Goal: Information Seeking & Learning: Learn about a topic

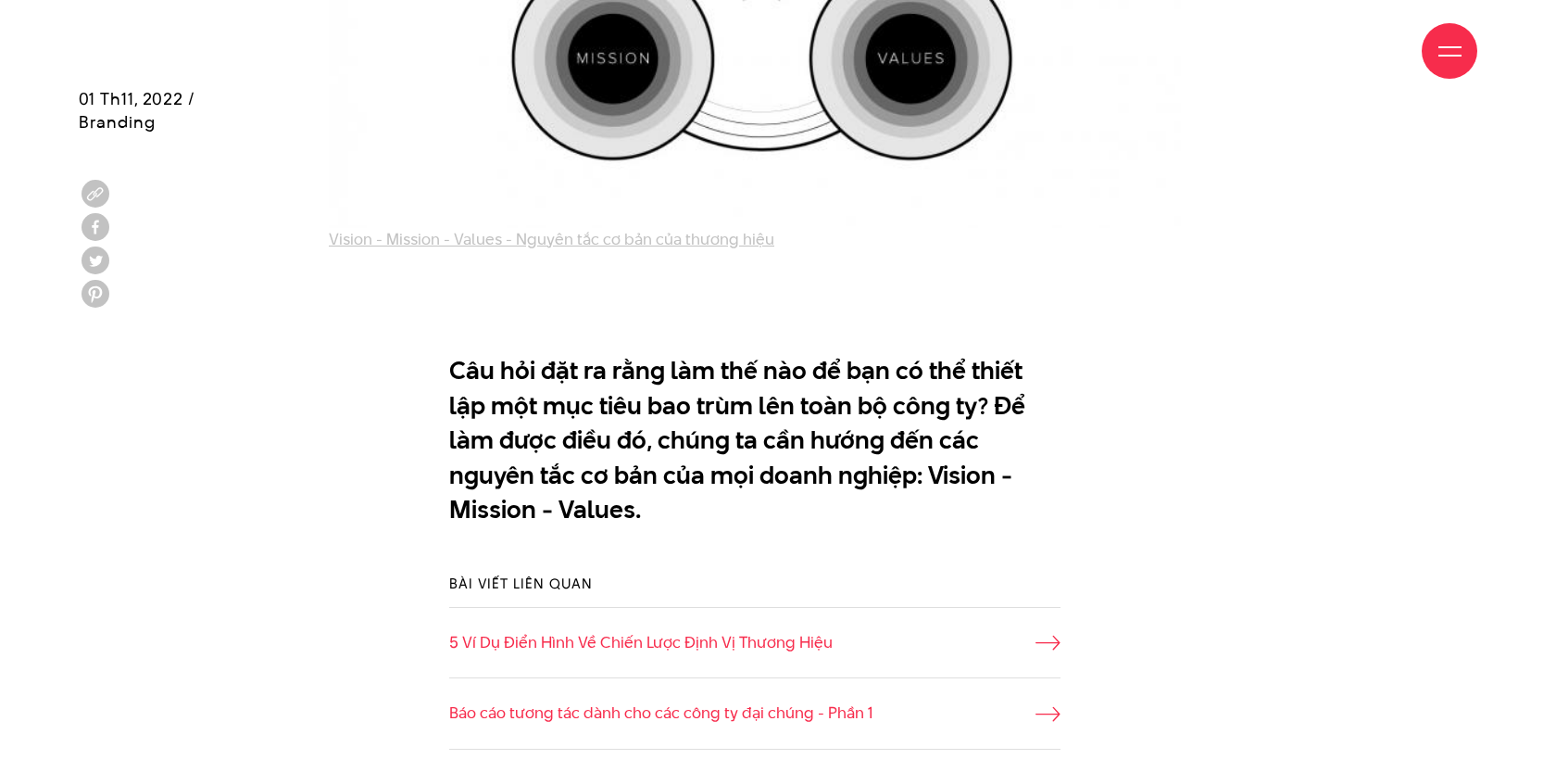
scroll to position [1016, 0]
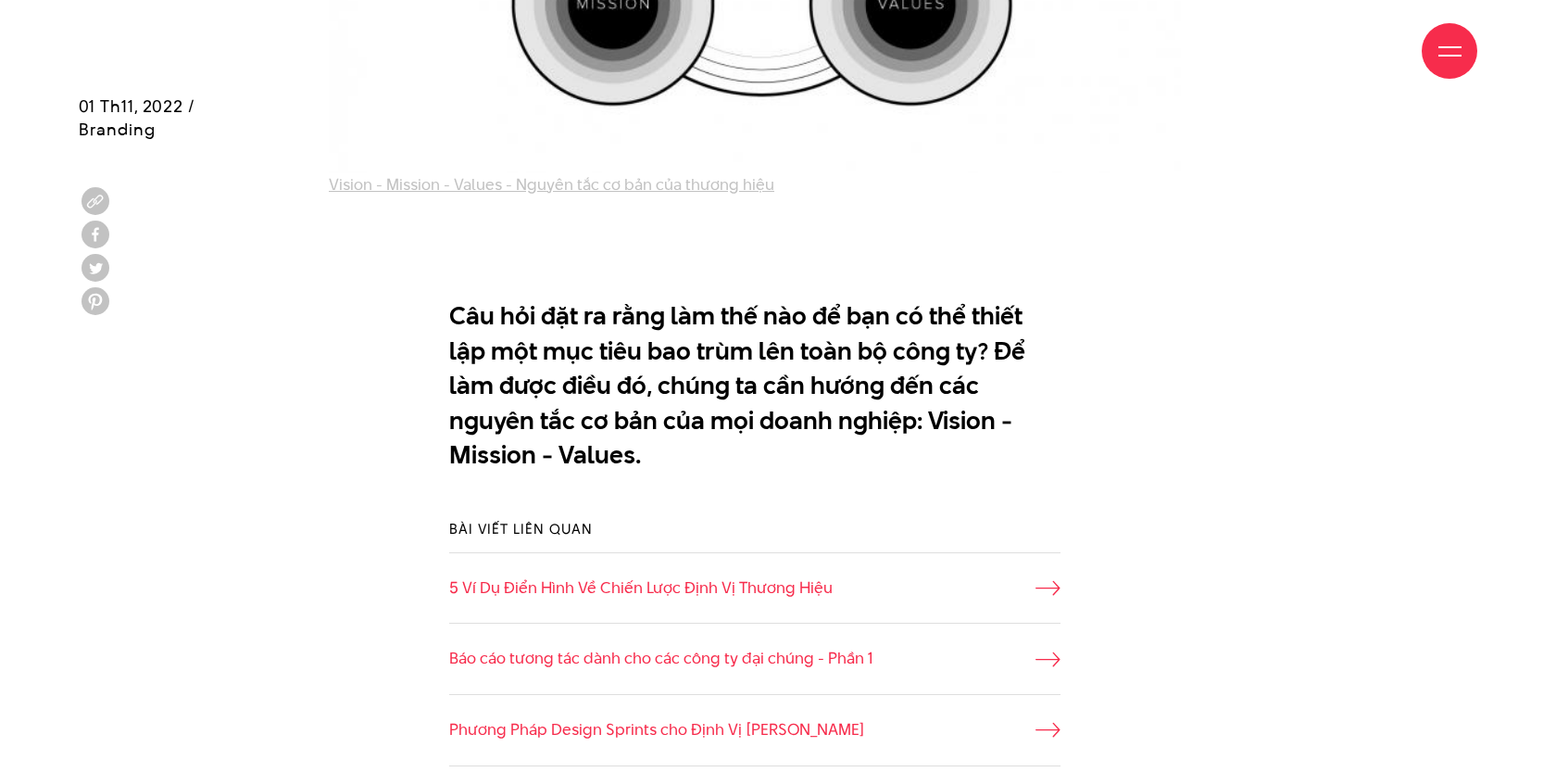
scroll to position [1055, 0]
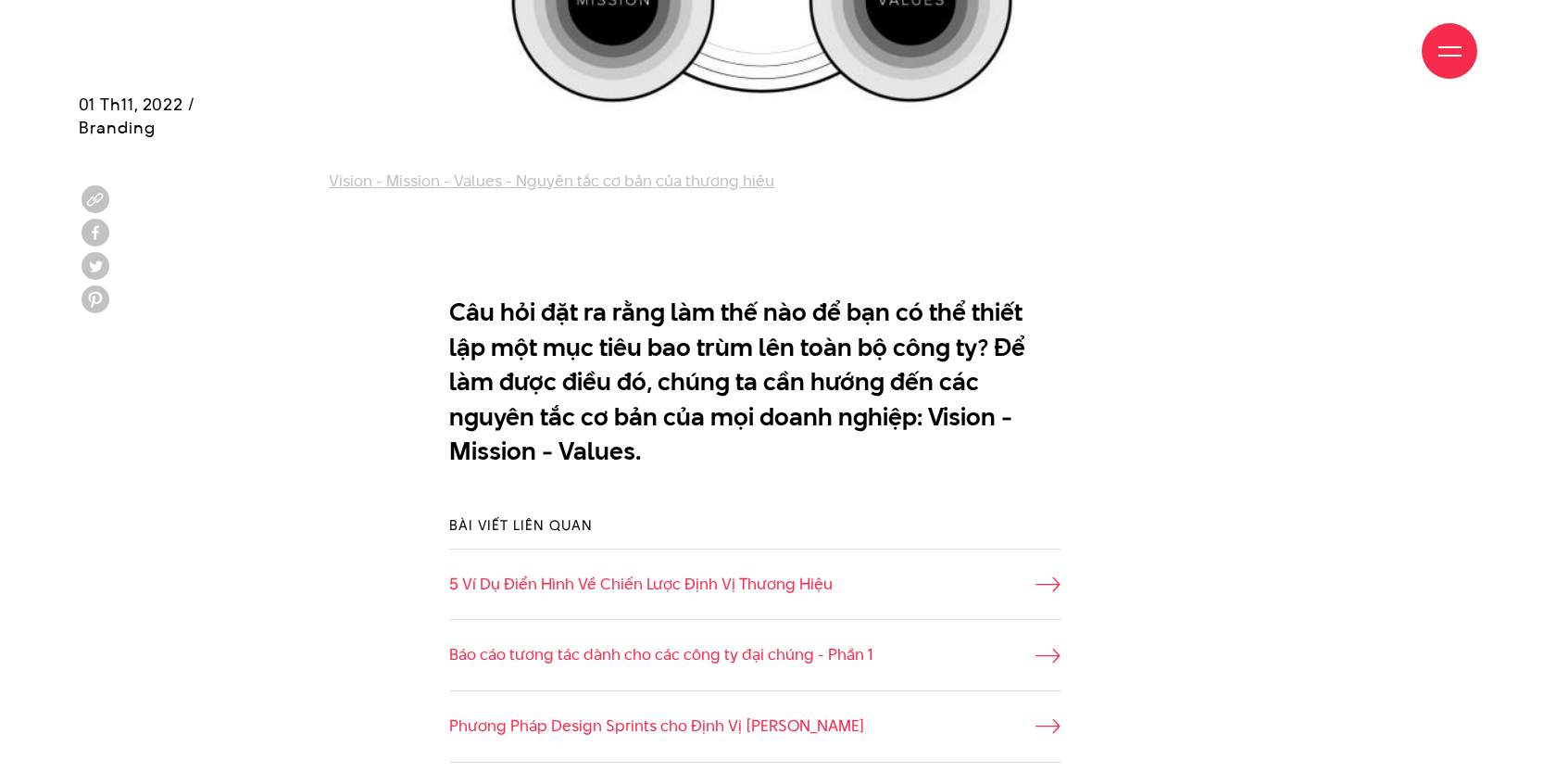
click at [716, 343] on p "Câu hỏi đặt ra rằng làm thế nào để bạn có thể thiết lập một mục tiêu bao trùm l…" at bounding box center [754, 382] width 611 height 174
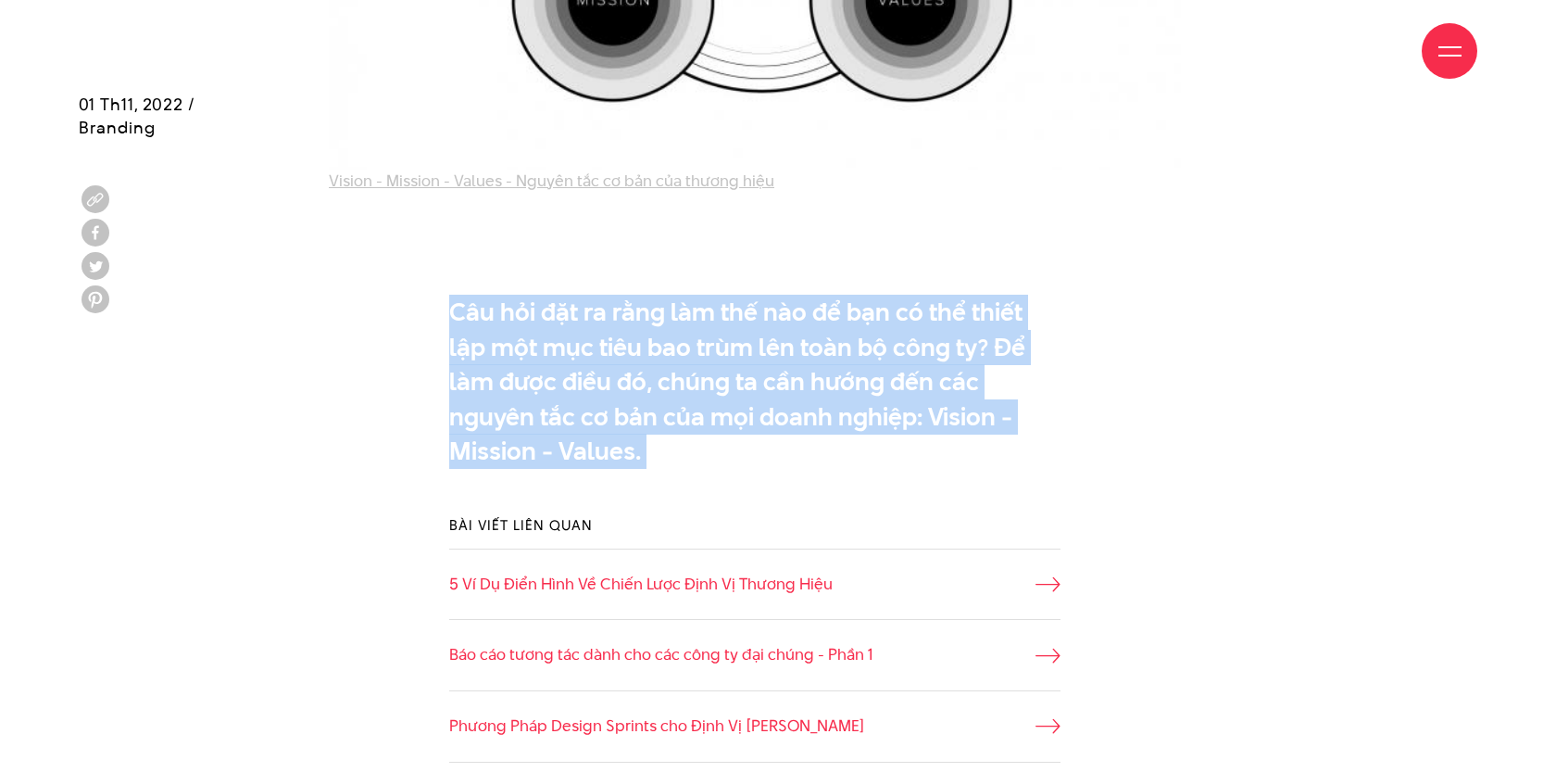
click at [716, 343] on p "Câu hỏi đặt ra rằng làm thế nào để bạn có thể thiết lập một mục tiêu bao trùm l…" at bounding box center [754, 382] width 611 height 174
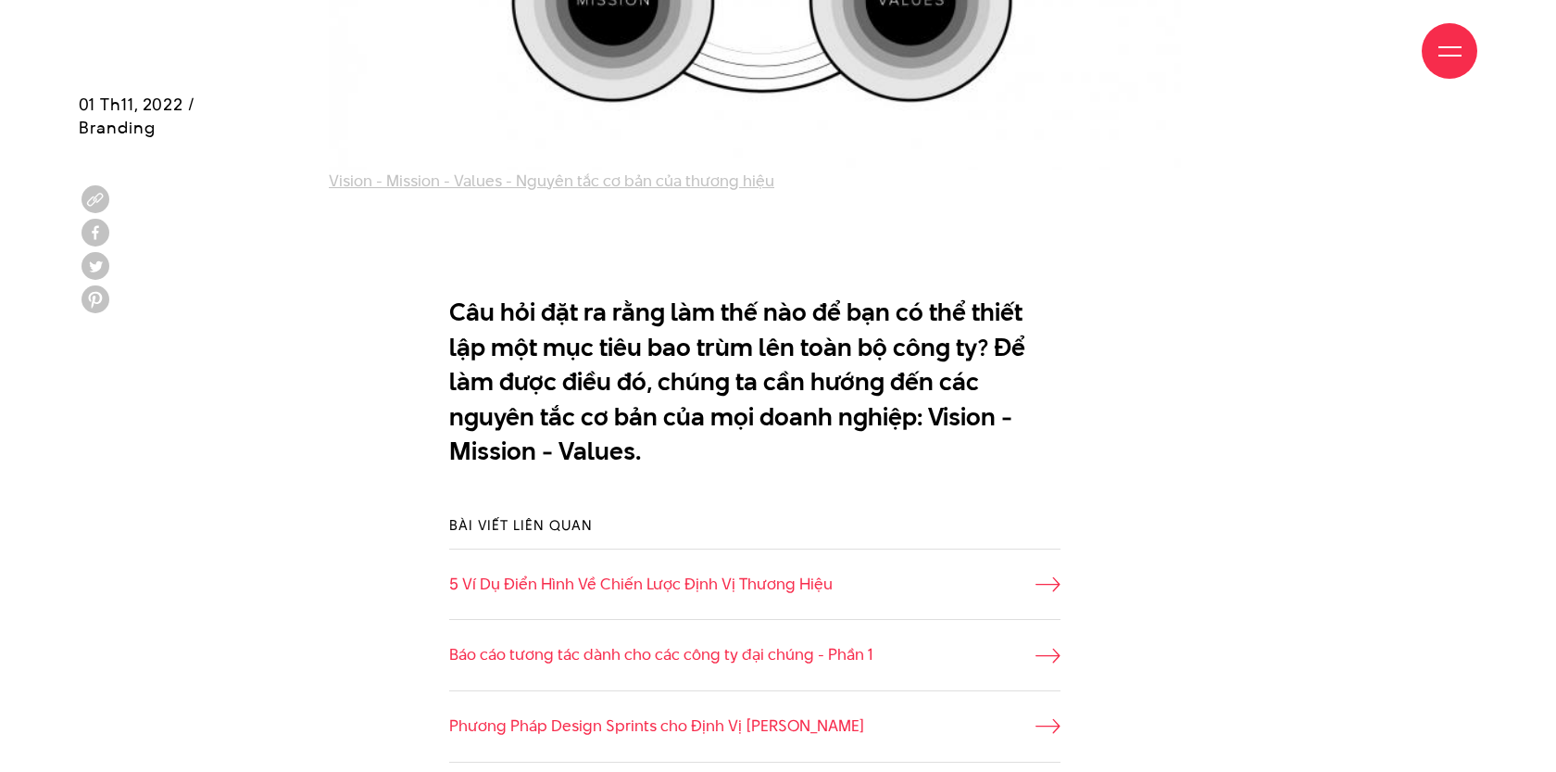
click at [1068, 280] on div at bounding box center [778, 239] width 1556 height 93
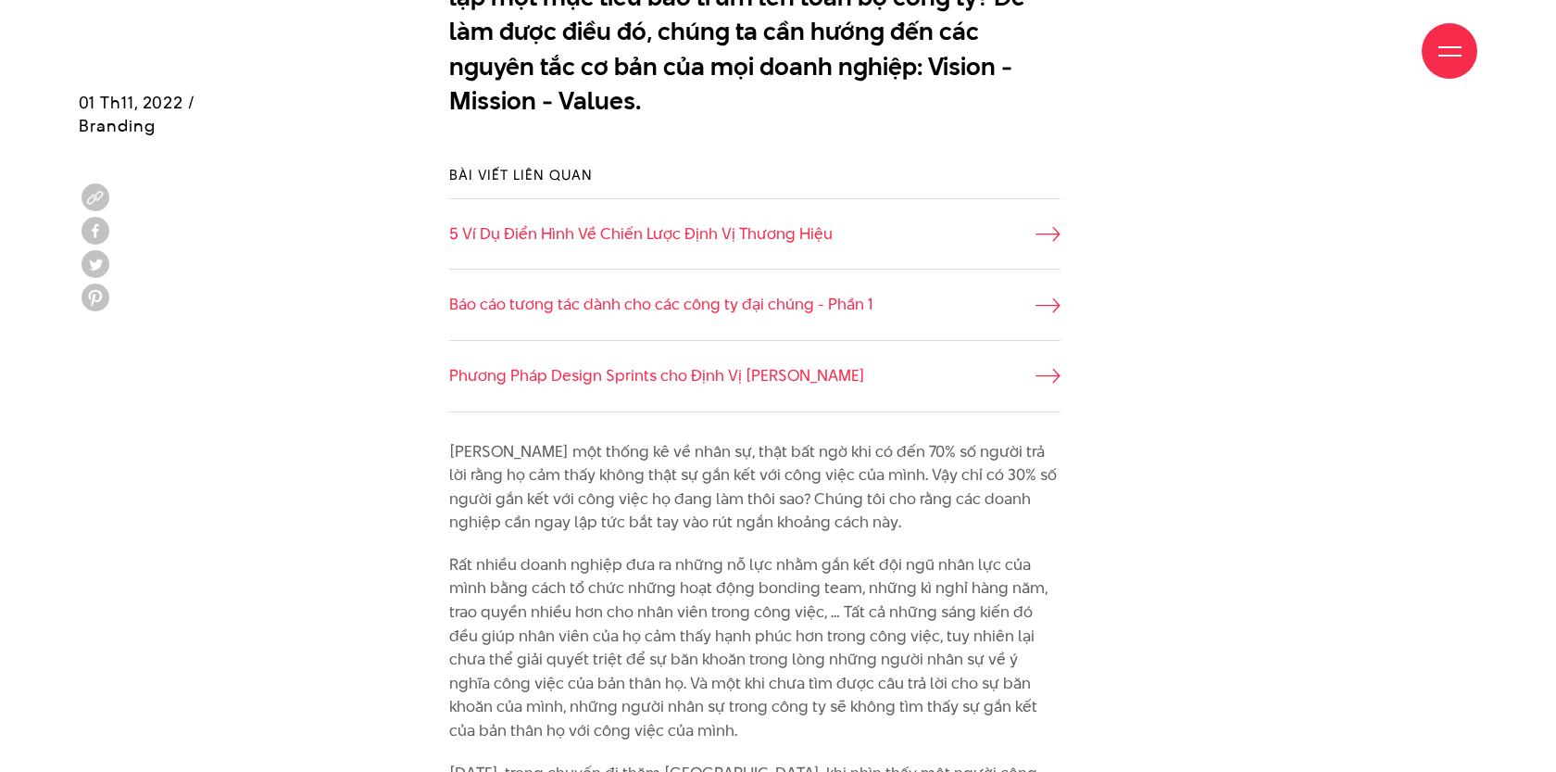
scroll to position [1406, 0]
click at [1289, 380] on div "Bài viết liên quan 5 Ví Dụ Điển Hình Về Chiến Lược Định Vị Thương Hiệu Báo cáo …" at bounding box center [778, 287] width 1445 height 303
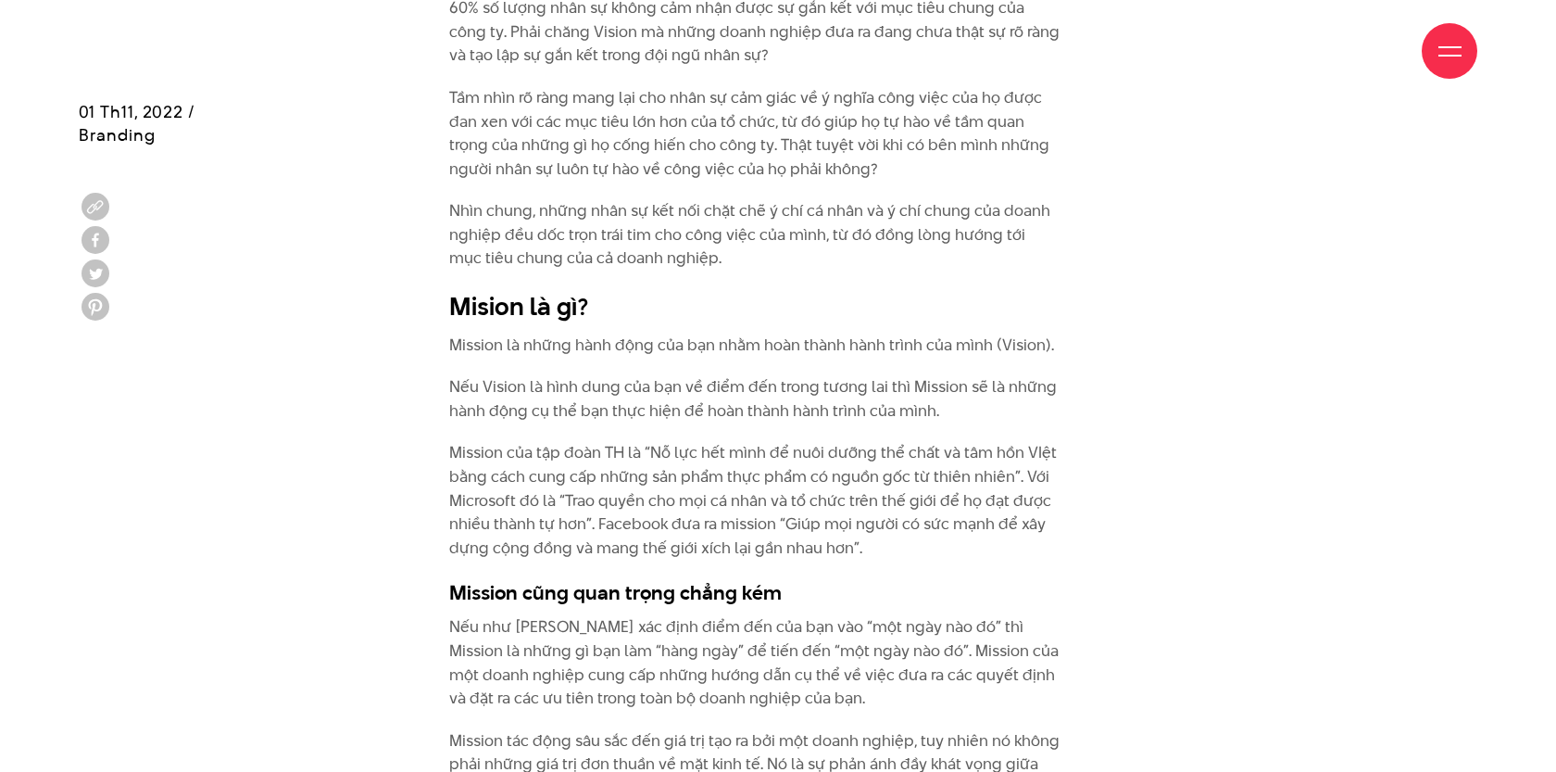
scroll to position [3184, 0]
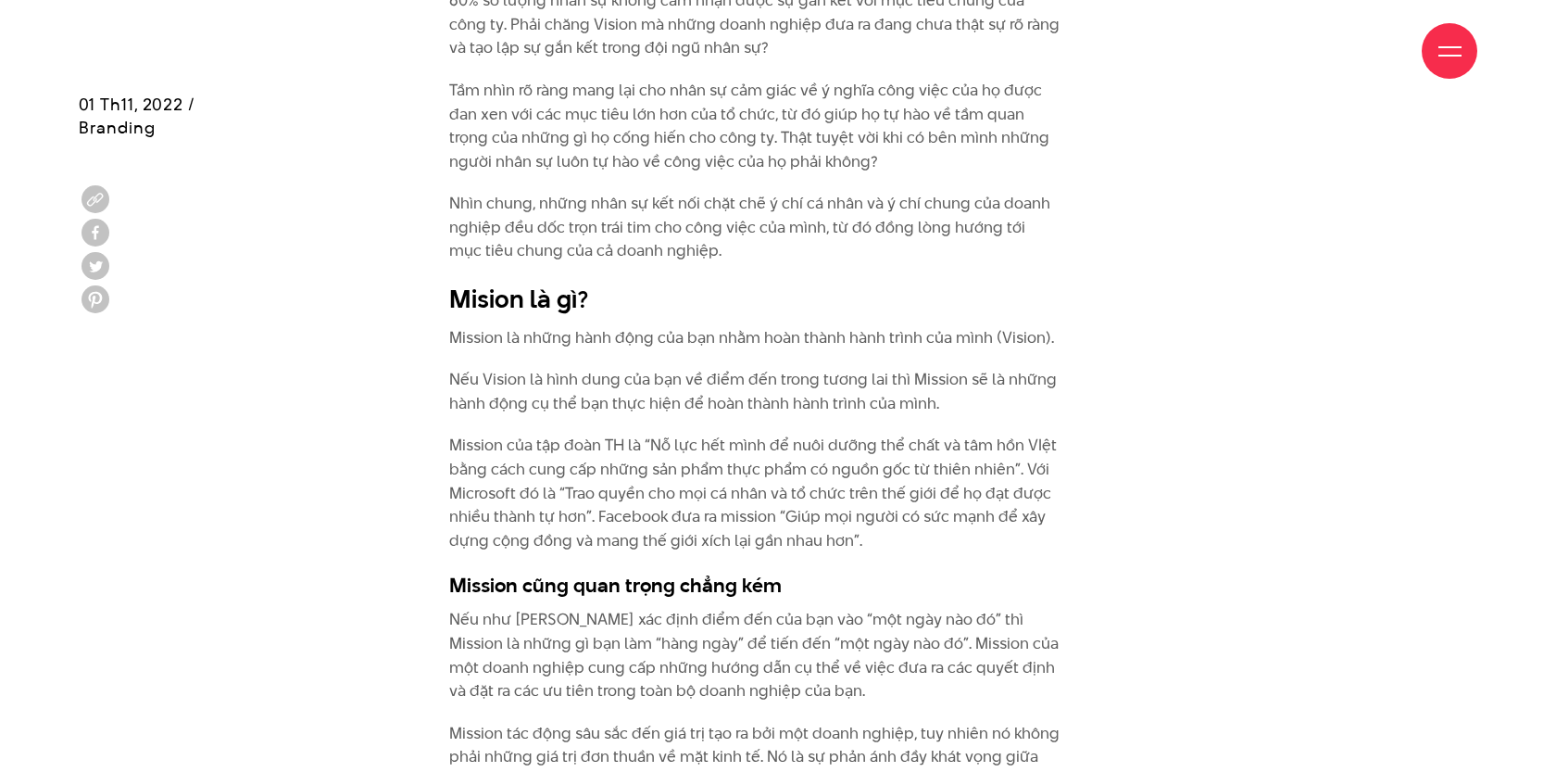
click at [605, 326] on p "Mission là những hành động của bạn nhằm hoàn thành hành trình của mình (Vision)." at bounding box center [754, 338] width 611 height 24
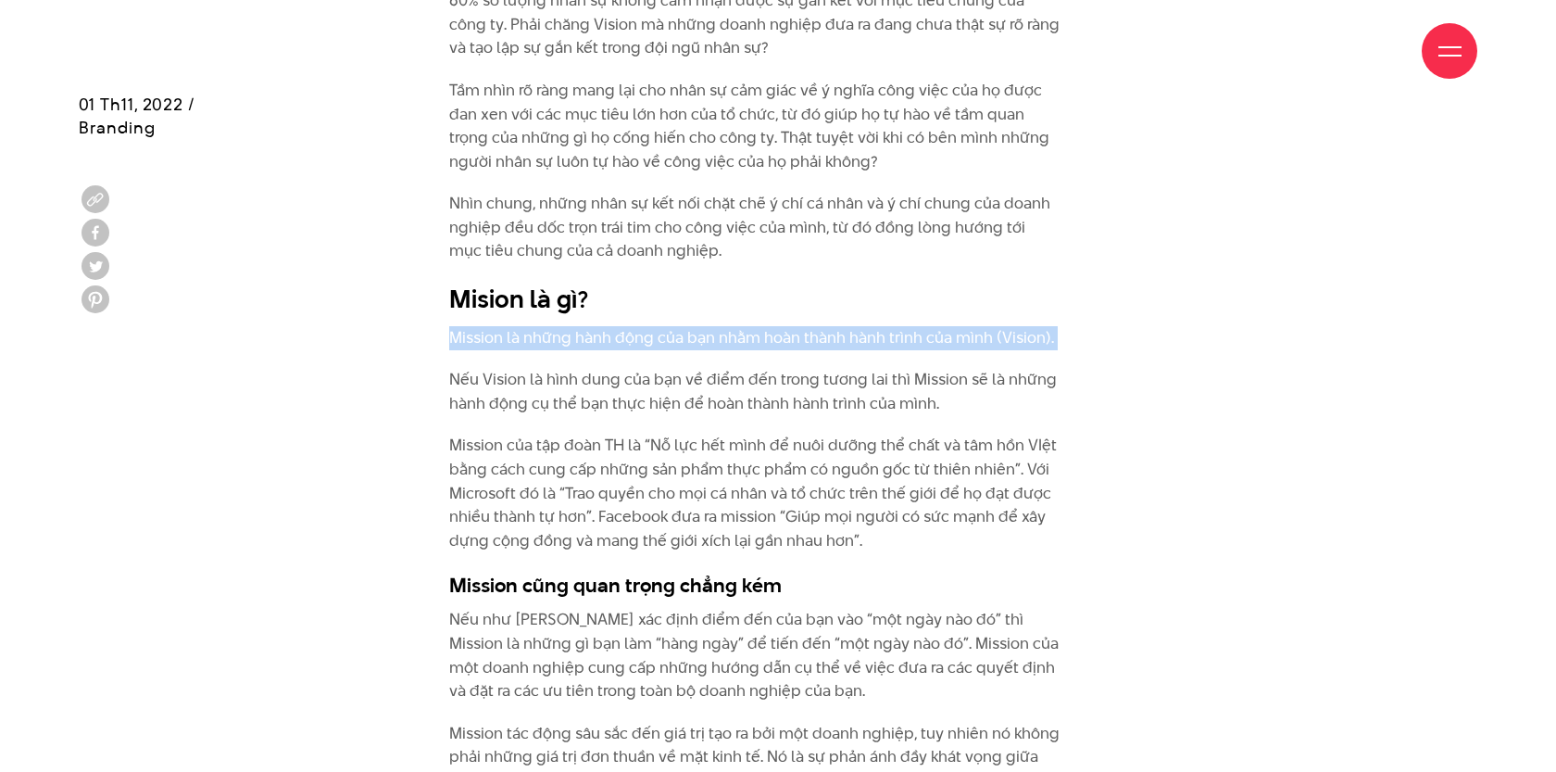
click at [605, 326] on p "Mission là những hành động của bạn nhằm hoàn thành hành trình của mình (Vision)." at bounding box center [754, 338] width 611 height 24
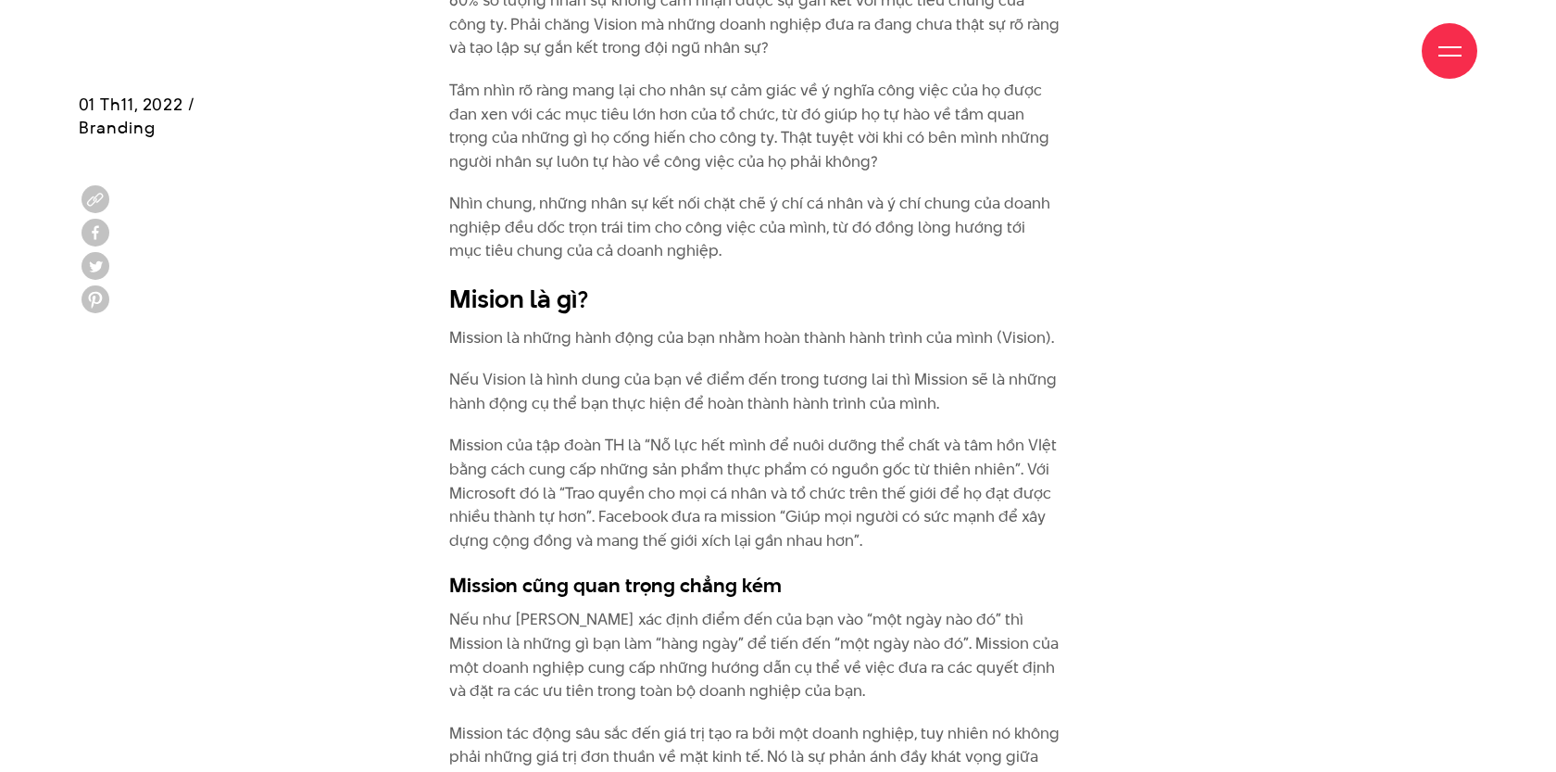
click at [748, 326] on p "Mission là những hành động của bạn nhằm hoàn thành hành trình của mình (Vision)." at bounding box center [754, 338] width 611 height 24
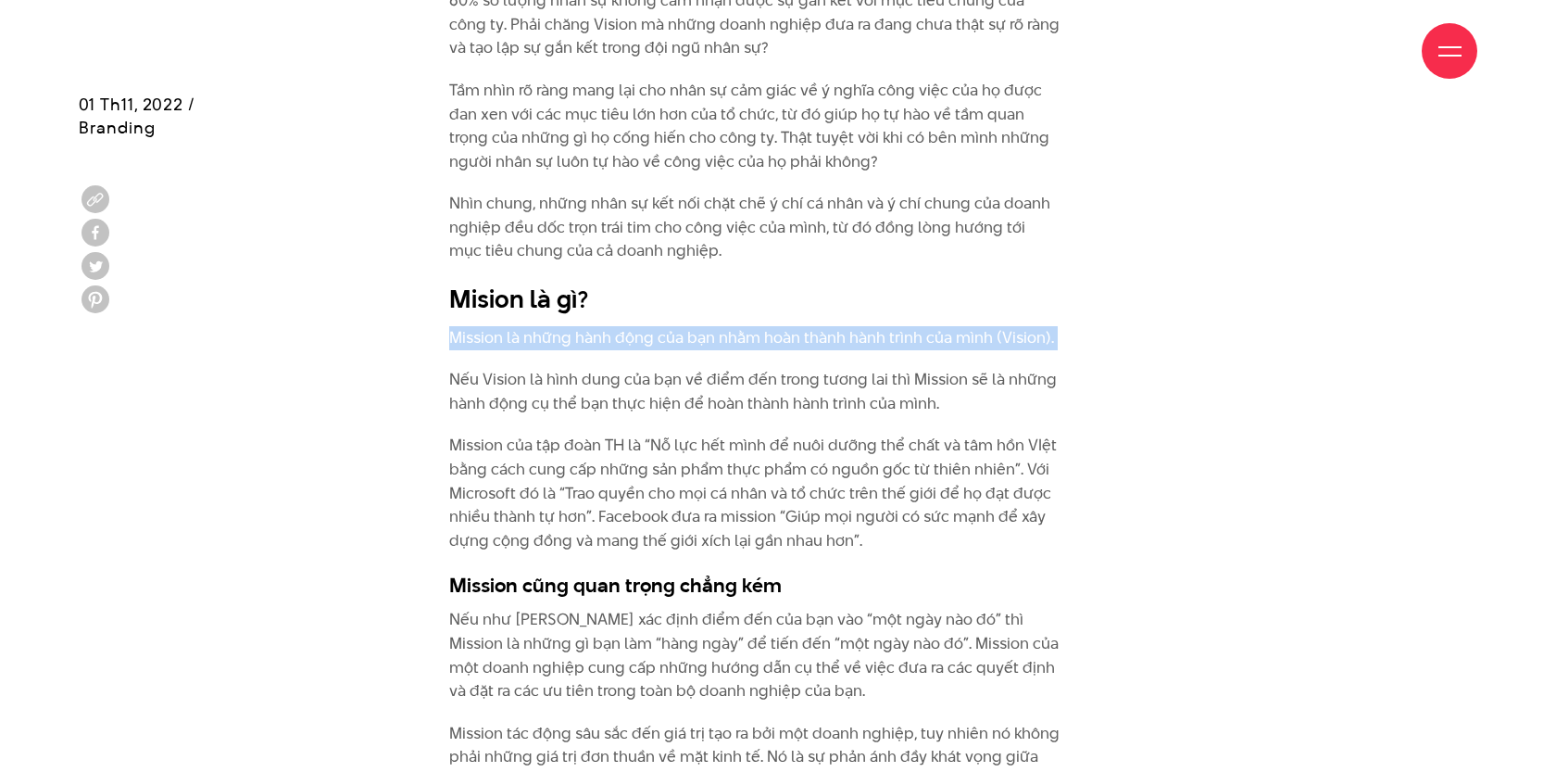
click at [748, 326] on p "Mission là những hành động của bạn nhằm hoàn thành hành trình của mình (Vision)." at bounding box center [754, 338] width 611 height 24
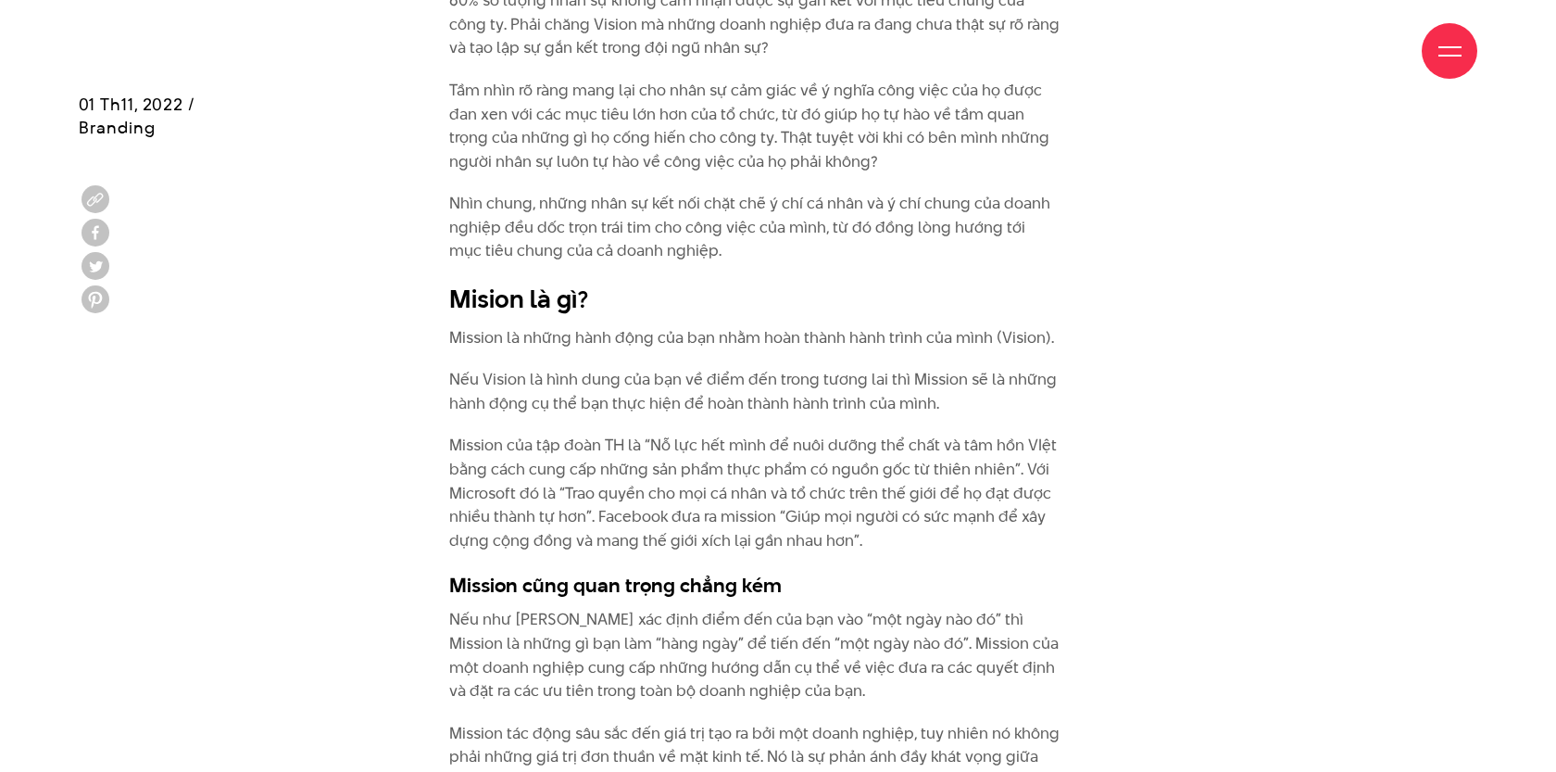
click at [762, 326] on p "Mission là những hành động của bạn nhằm hoàn thành hành trình của mình (Vision)." at bounding box center [754, 338] width 611 height 24
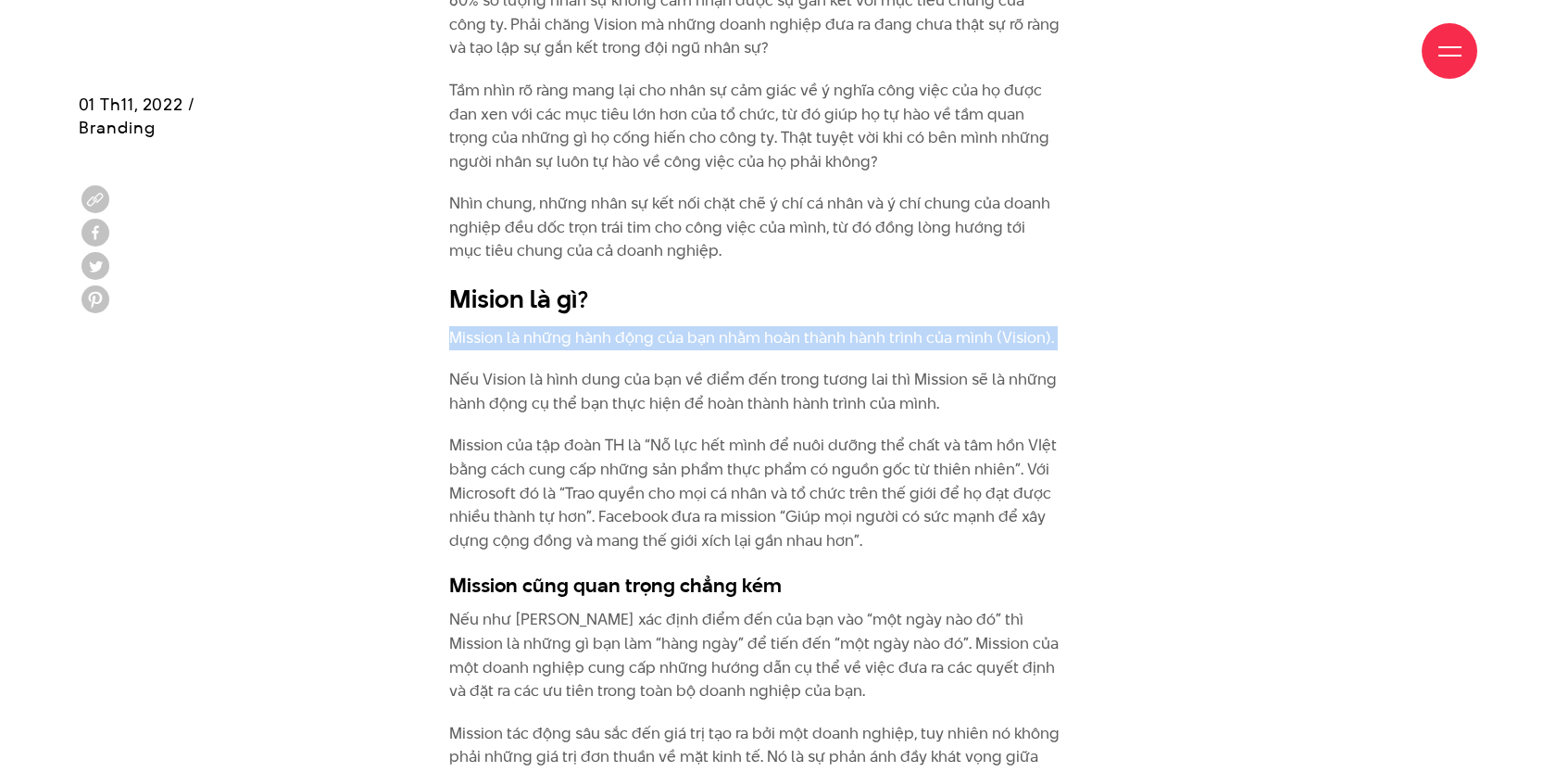
click at [762, 326] on p "Mission là những hành động của bạn nhằm hoàn thành hành trình của mình (Vision)." at bounding box center [754, 338] width 611 height 24
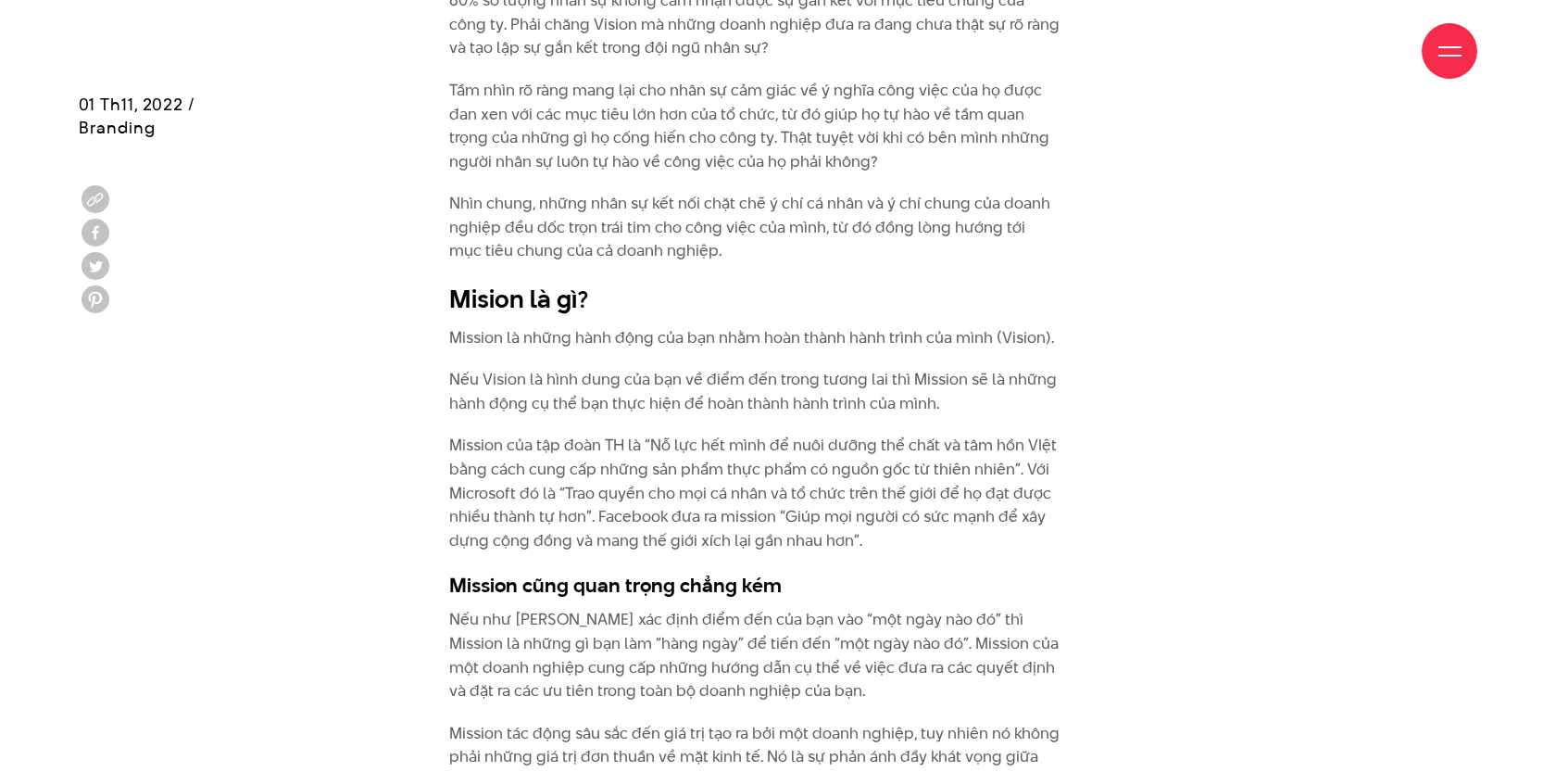
click at [778, 434] on p "Mission của tập đoàn TH là “Nỗ lực hết mình để nuôi dưỡng thể chất và tâm hồn V…" at bounding box center [754, 493] width 611 height 119
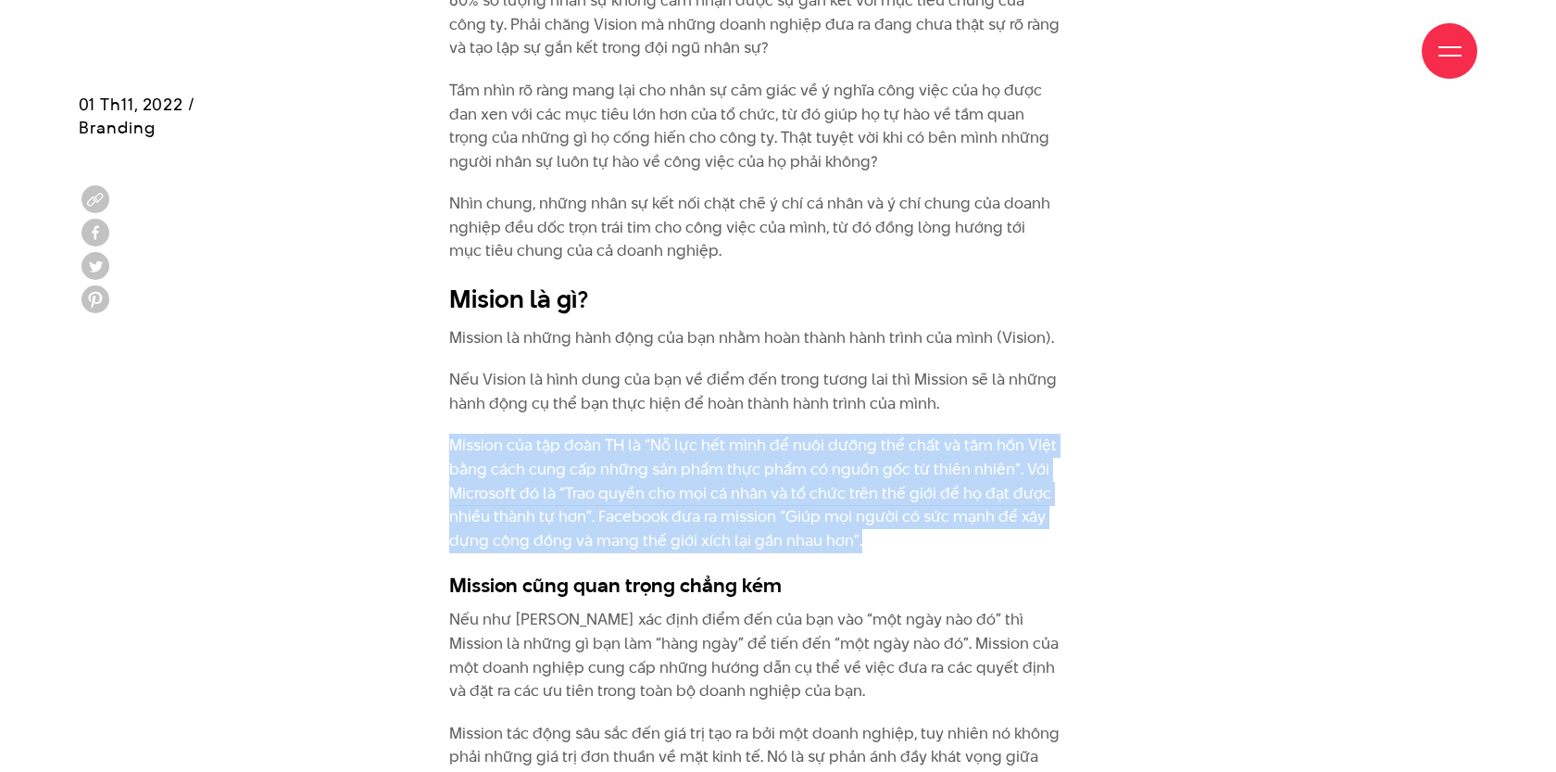
click at [778, 434] on p "Mission của tập đoàn TH là “Nỗ lực hết mình để nuôi dưỡng thể chất và tâm hồn V…" at bounding box center [754, 493] width 611 height 119
click at [740, 434] on p "Mission của tập đoàn TH là “Nỗ lực hết mình để nuôi dưỡng thể chất và tâm hồn V…" at bounding box center [754, 493] width 611 height 119
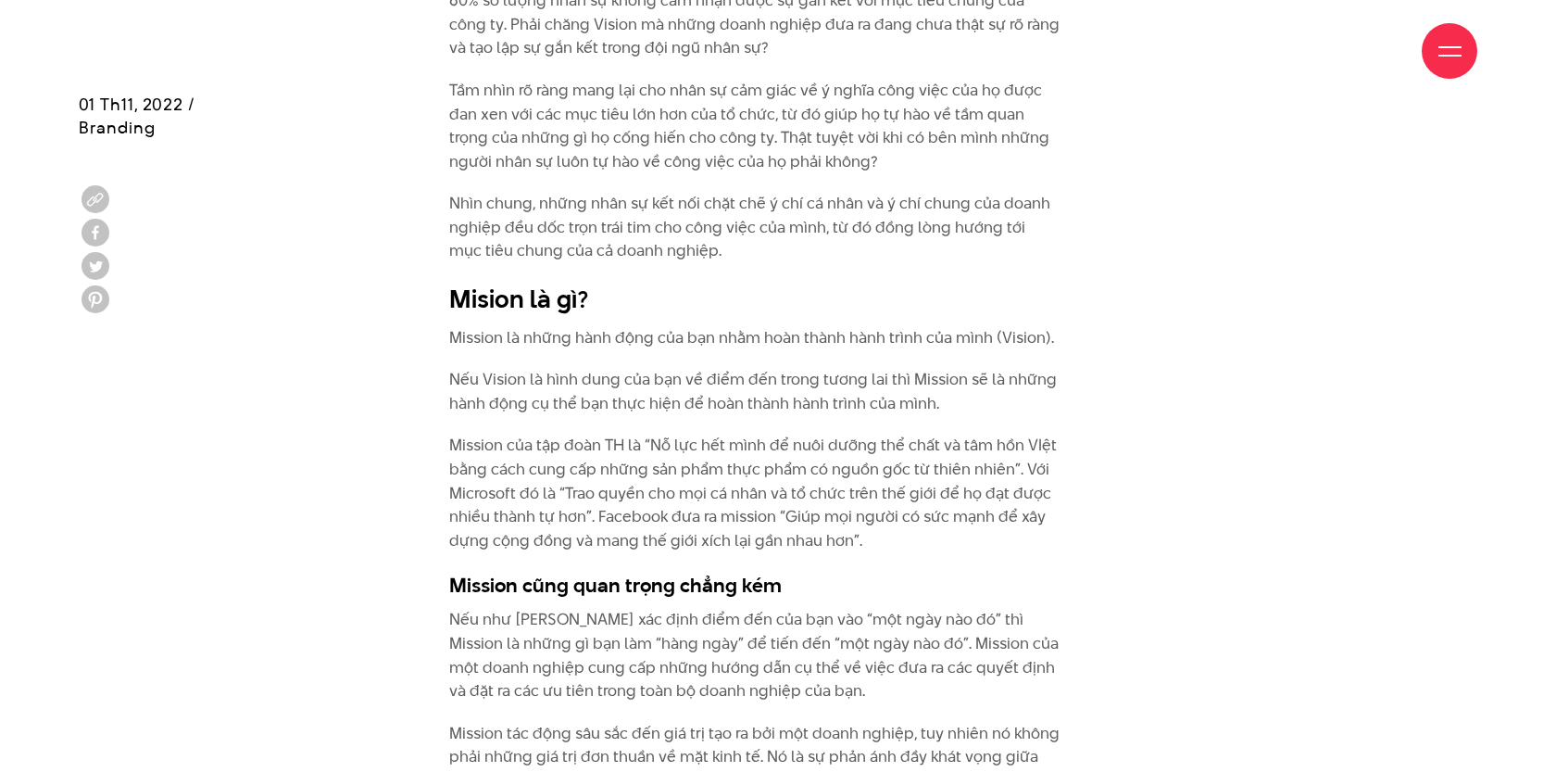
click at [727, 434] on p "Mission của tập đoàn TH là “Nỗ lực hết mình để nuôi dưỡng thể chất và tâm hồn V…" at bounding box center [754, 493] width 611 height 119
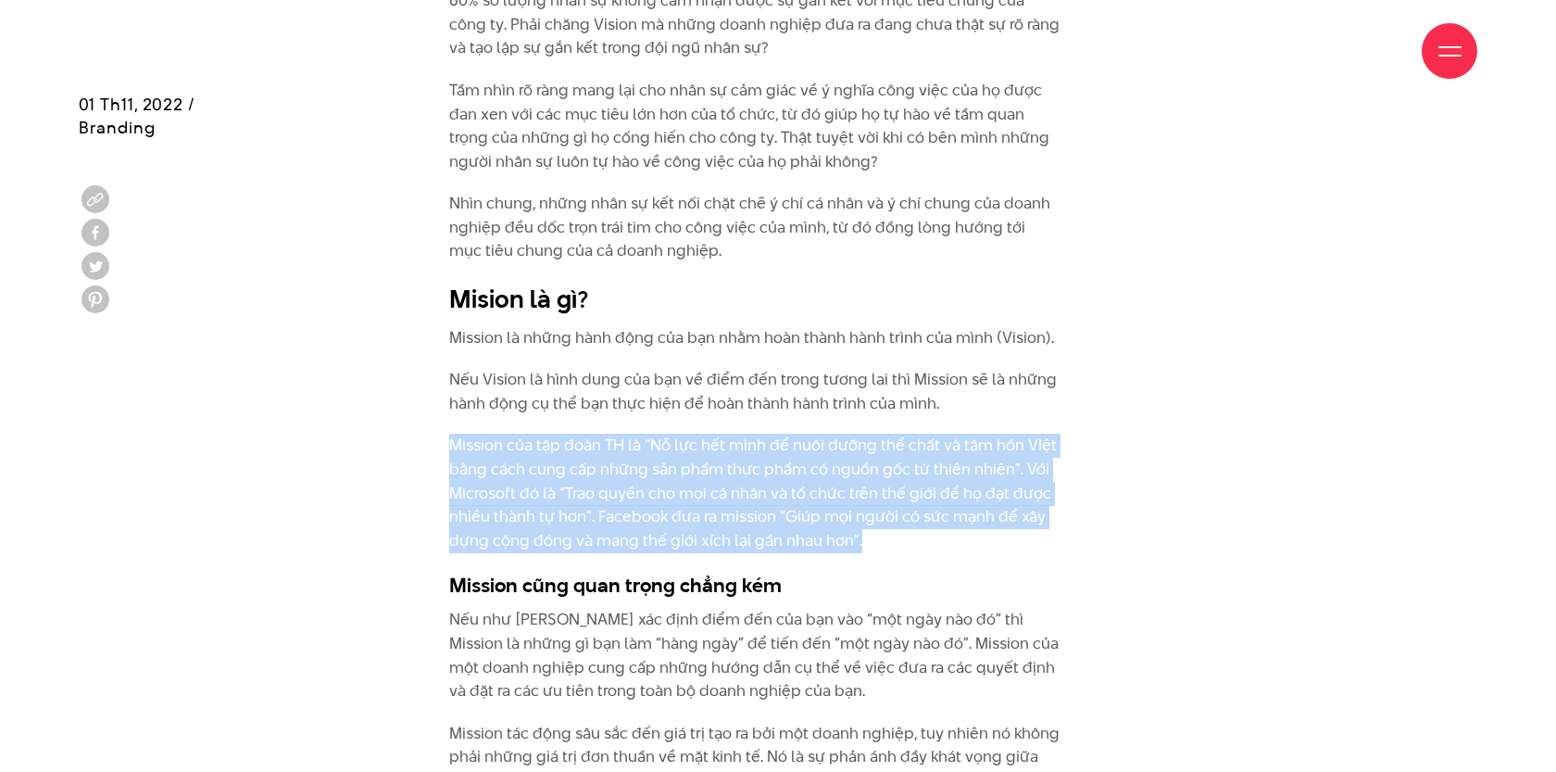
click at [727, 434] on p "Mission của tập đoàn TH là “Nỗ lực hết mình để nuôi dưỡng thể chất và tâm hồn V…" at bounding box center [754, 493] width 611 height 119
click at [713, 459] on p "Mission của tập đoàn TH là “Nỗ lực hết mình để nuôi dưỡng thể chất và tâm hồn V…" at bounding box center [754, 493] width 611 height 119
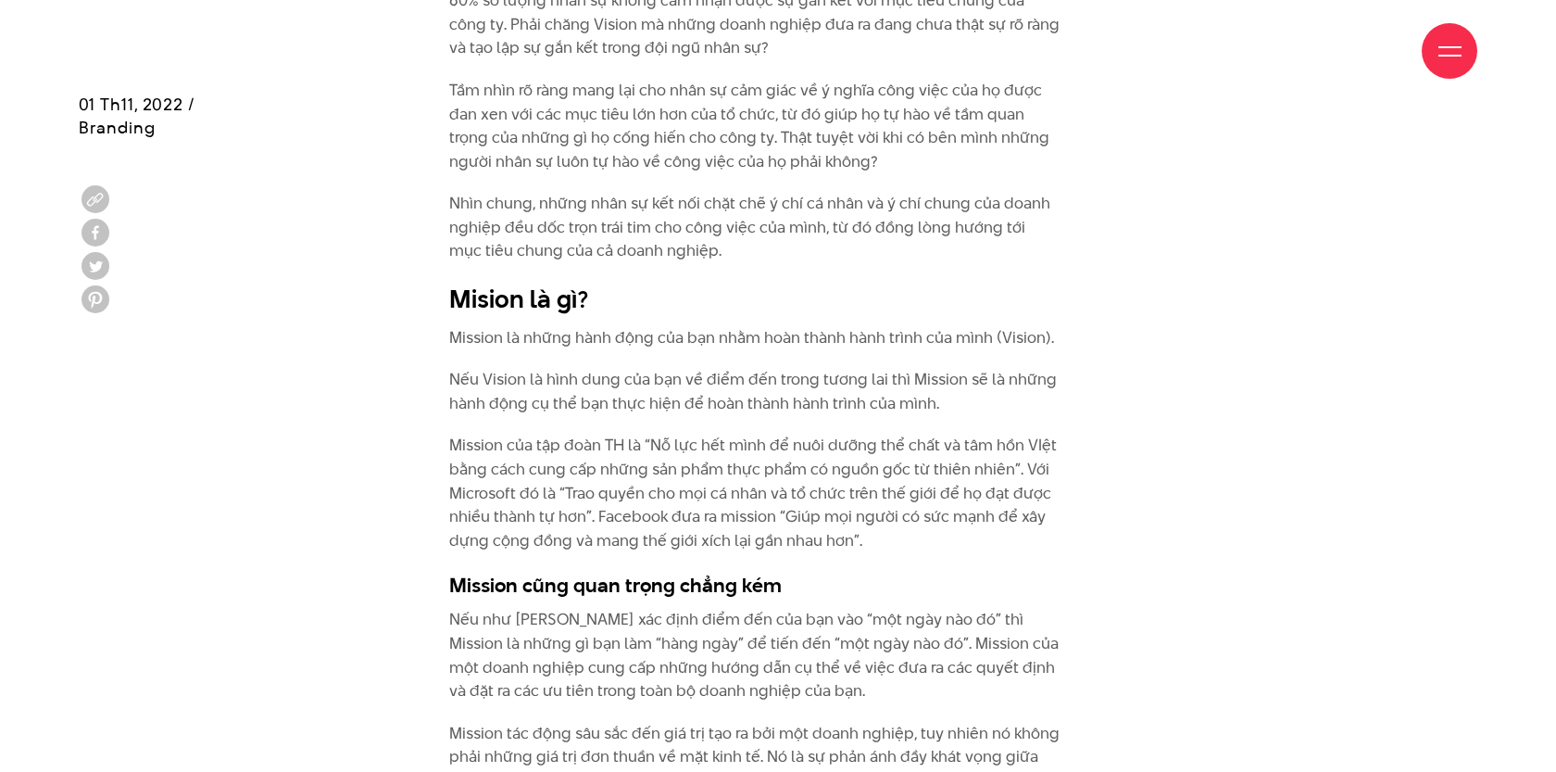
click at [716, 464] on p "Mission của tập đoàn TH là “Nỗ lực hết mình để nuôi dưỡng thể chất và tâm hồn V…" at bounding box center [754, 493] width 611 height 119
click at [716, 469] on p "Mission của tập đoàn TH là “Nỗ lực hết mình để nuôi dưỡng thể chất và tâm hồn V…" at bounding box center [754, 493] width 611 height 119
click at [740, 469] on p "Mission của tập đoàn TH là “Nỗ lực hết mình để nuôi dưỡng thể chất và tâm hồn V…" at bounding box center [754, 493] width 611 height 119
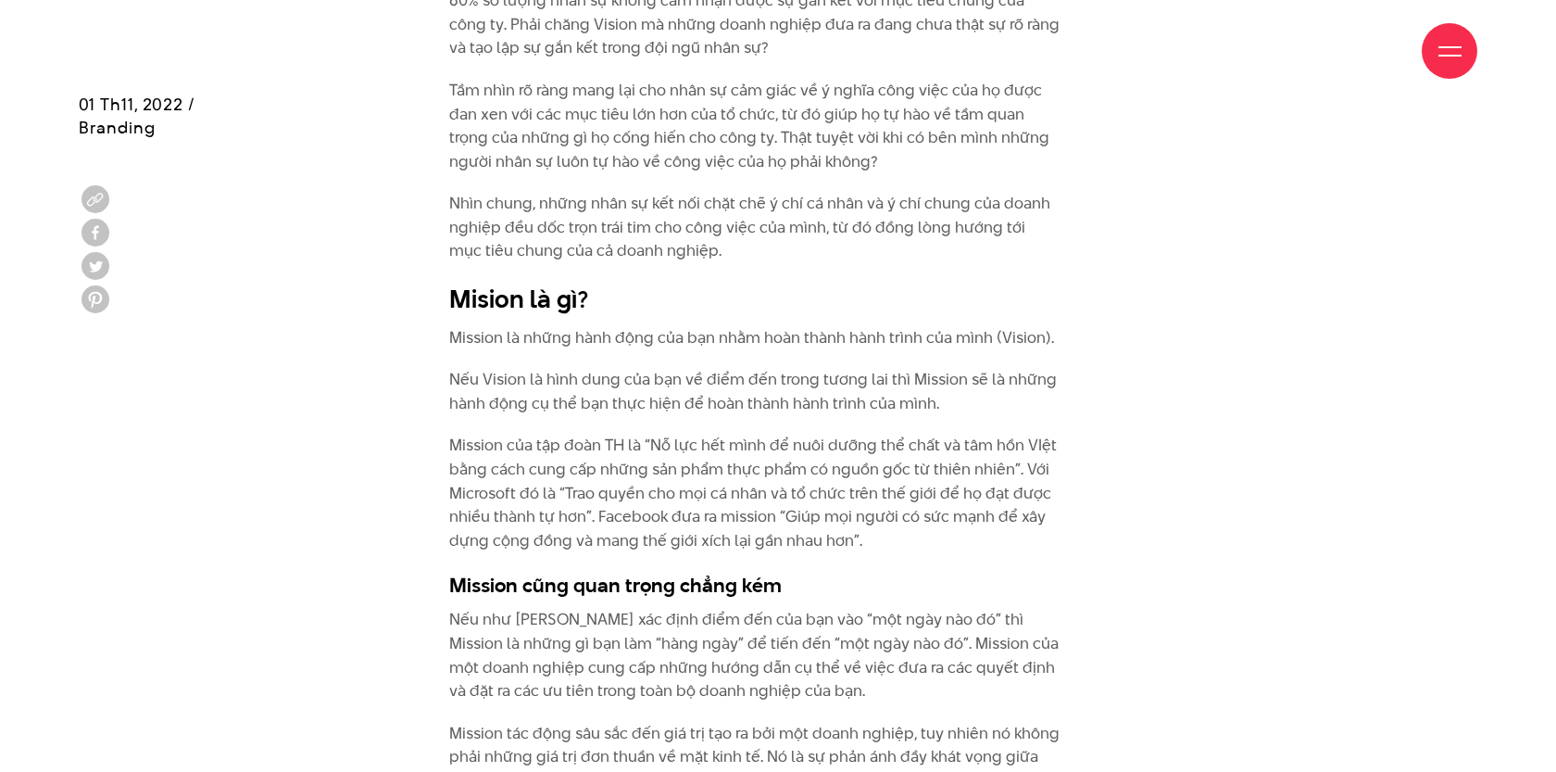
click at [740, 469] on p "Mission của tập đoàn TH là “Nỗ lực hết mình để nuôi dưỡng thể chất và tâm hồn V…" at bounding box center [754, 493] width 611 height 119
